Goal: Register for event/course

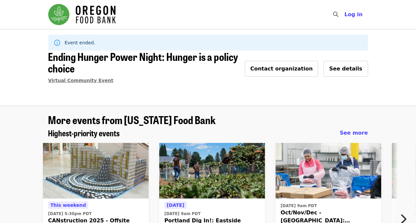
click at [85, 82] on span "Virtual Community Event" at bounding box center [80, 80] width 65 height 5
click at [345, 68] on span "See details" at bounding box center [345, 68] width 33 height 6
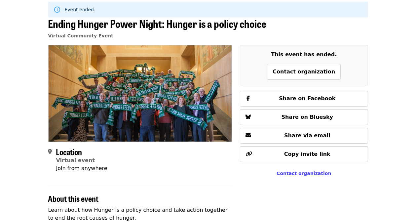
scroll to position [31, 0]
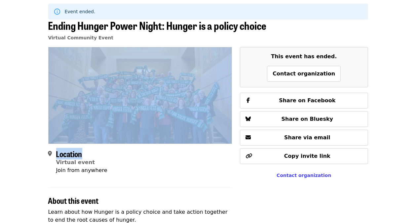
drag, startPoint x: 233, startPoint y: 142, endPoint x: 234, endPoint y: 153, distance: 10.7
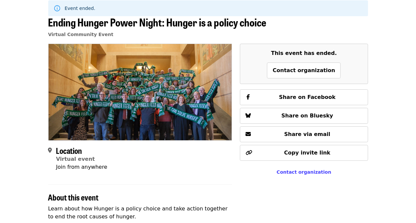
scroll to position [0, 0]
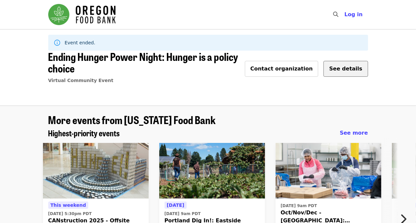
click at [346, 70] on span "See details" at bounding box center [345, 68] width 33 height 6
